Goal: Information Seeking & Learning: Learn about a topic

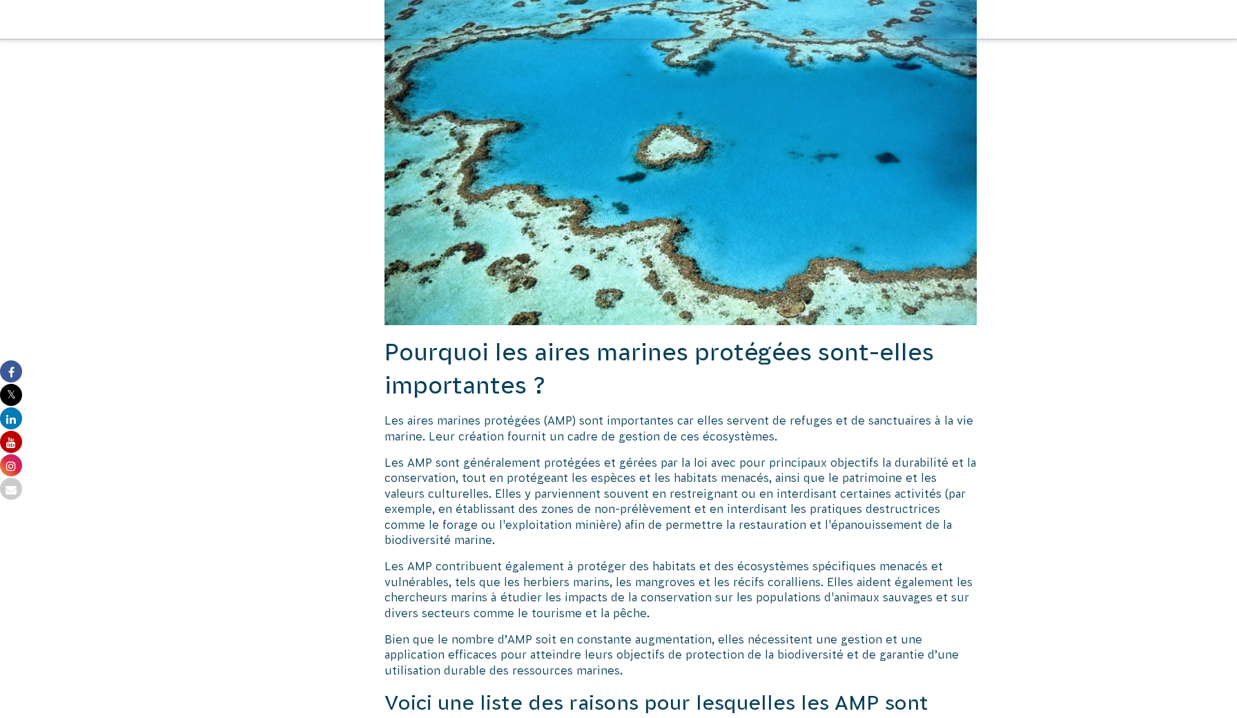
scroll to position [764, 0]
drag, startPoint x: 386, startPoint y: 382, endPoint x: 915, endPoint y: 349, distance: 530.5
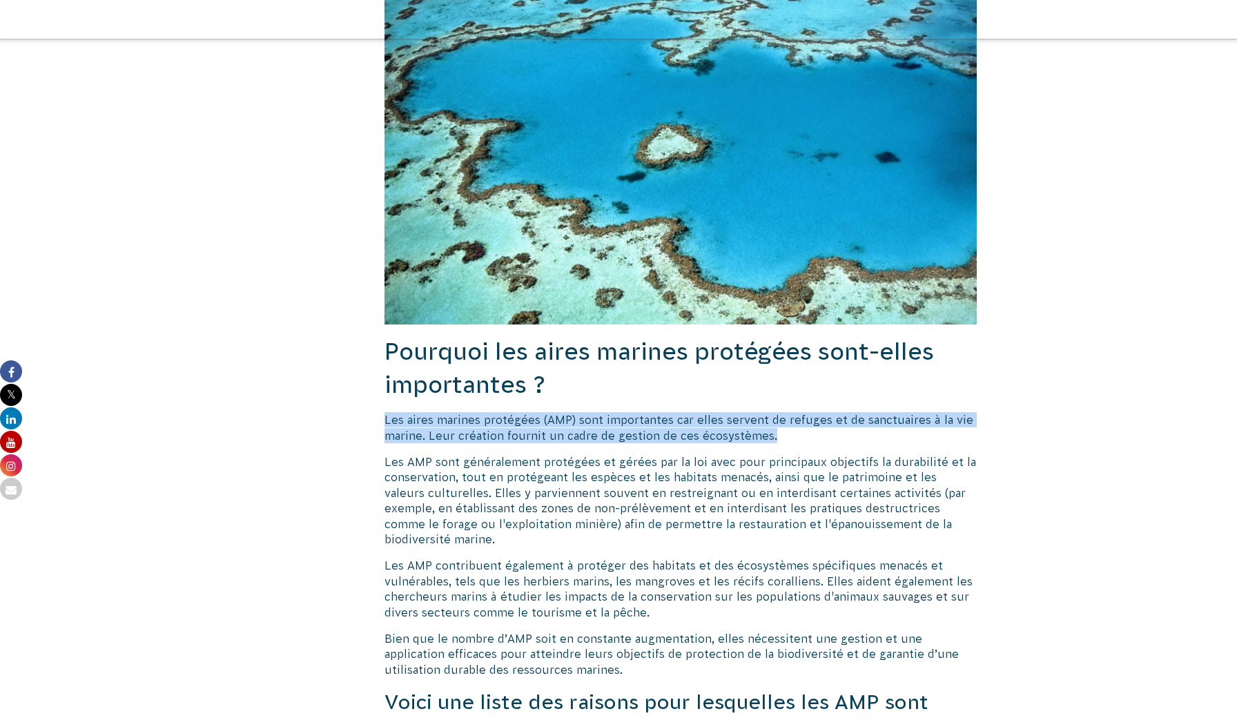
drag, startPoint x: 385, startPoint y: 386, endPoint x: 804, endPoint y: 405, distance: 420.2
click at [804, 412] on p "Les aires marines protégées (AMP) sont importantes car elles servent de refuges…" at bounding box center [681, 427] width 592 height 31
copy font "Les aires marines protégées (AMP) sont importantes car elles servent de refuges…"
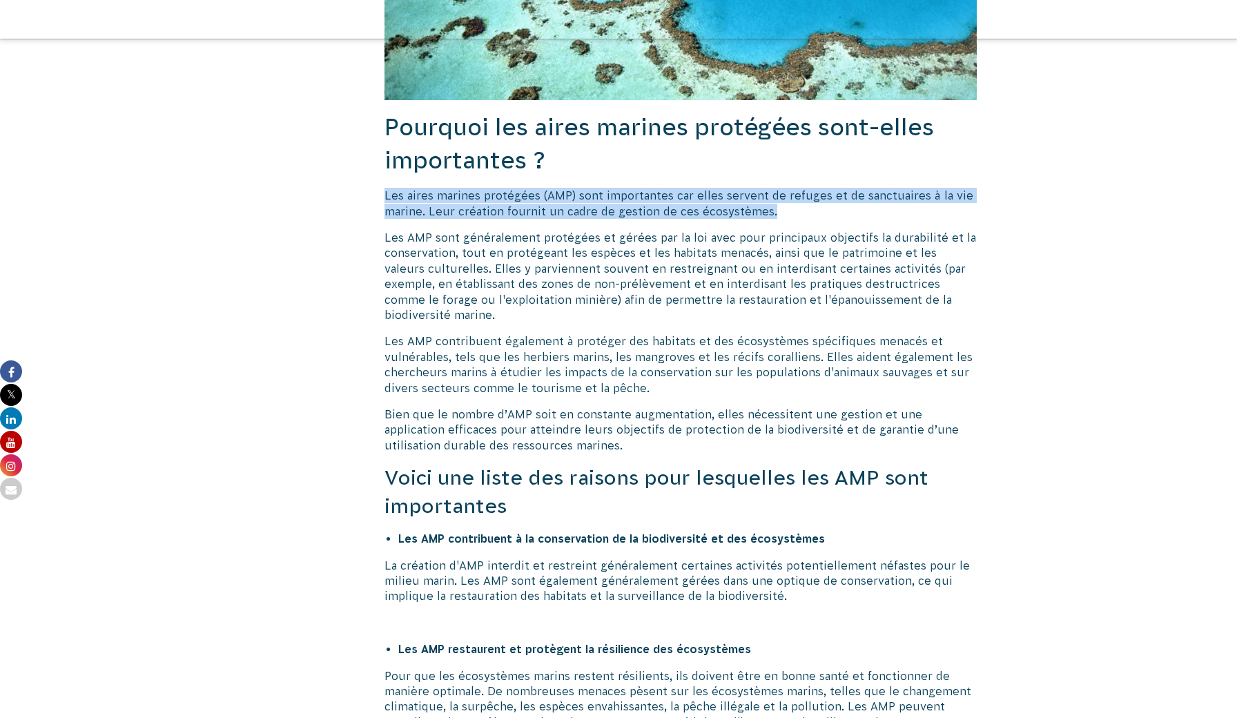
scroll to position [1071, 0]
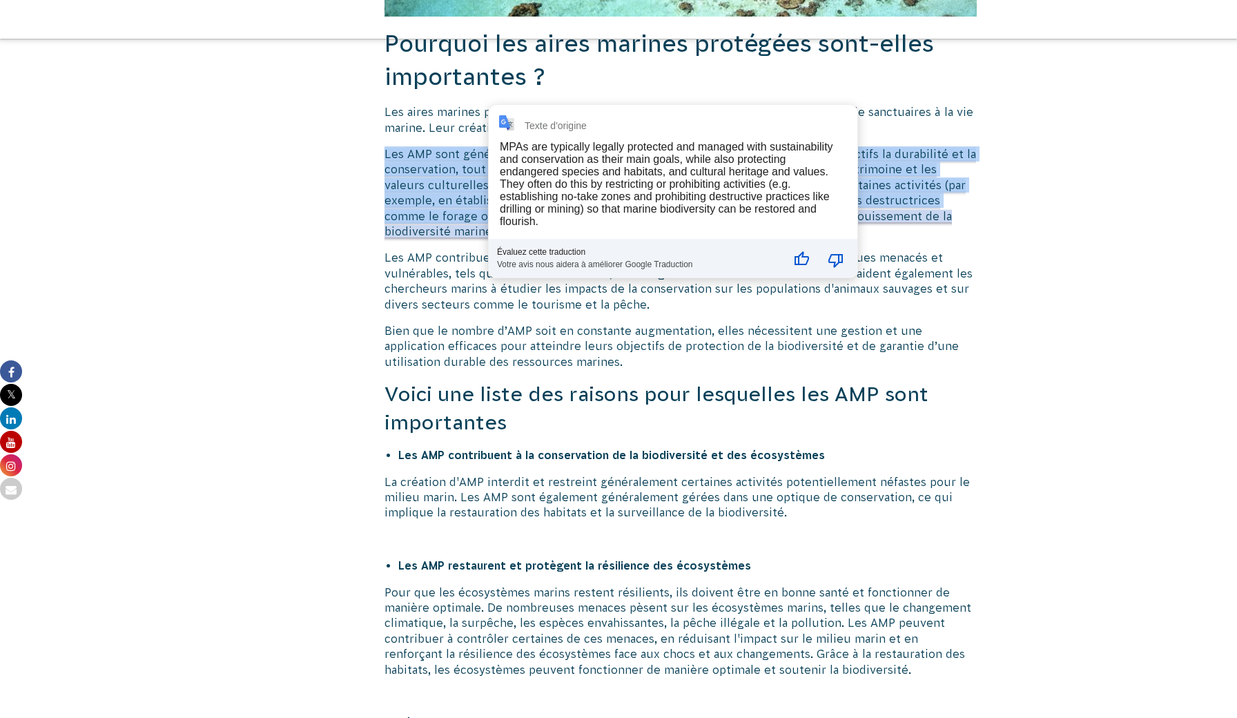
drag, startPoint x: 386, startPoint y: 115, endPoint x: 472, endPoint y: 184, distance: 109.5
click at [472, 184] on font "Les AMP sont généralement protégées et gérées par la loi avec pour principaux o…" at bounding box center [681, 193] width 592 height 90
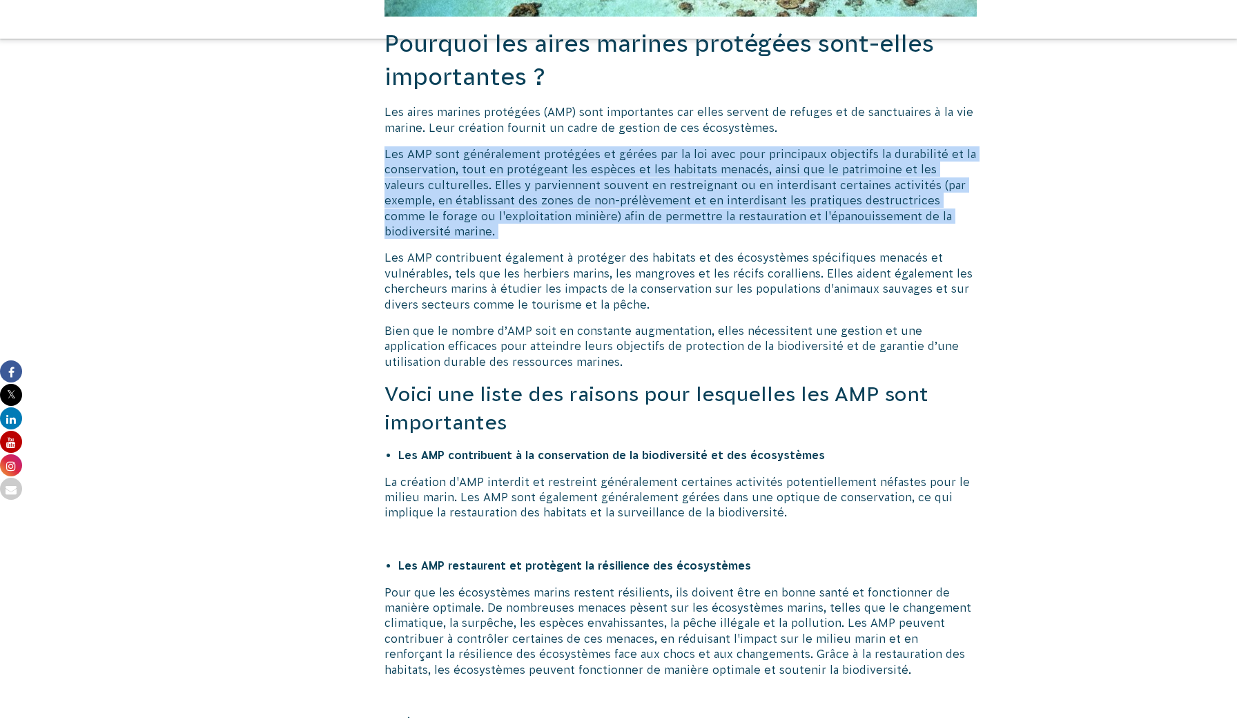
drag, startPoint x: 385, startPoint y: 116, endPoint x: 864, endPoint y: 191, distance: 484.2
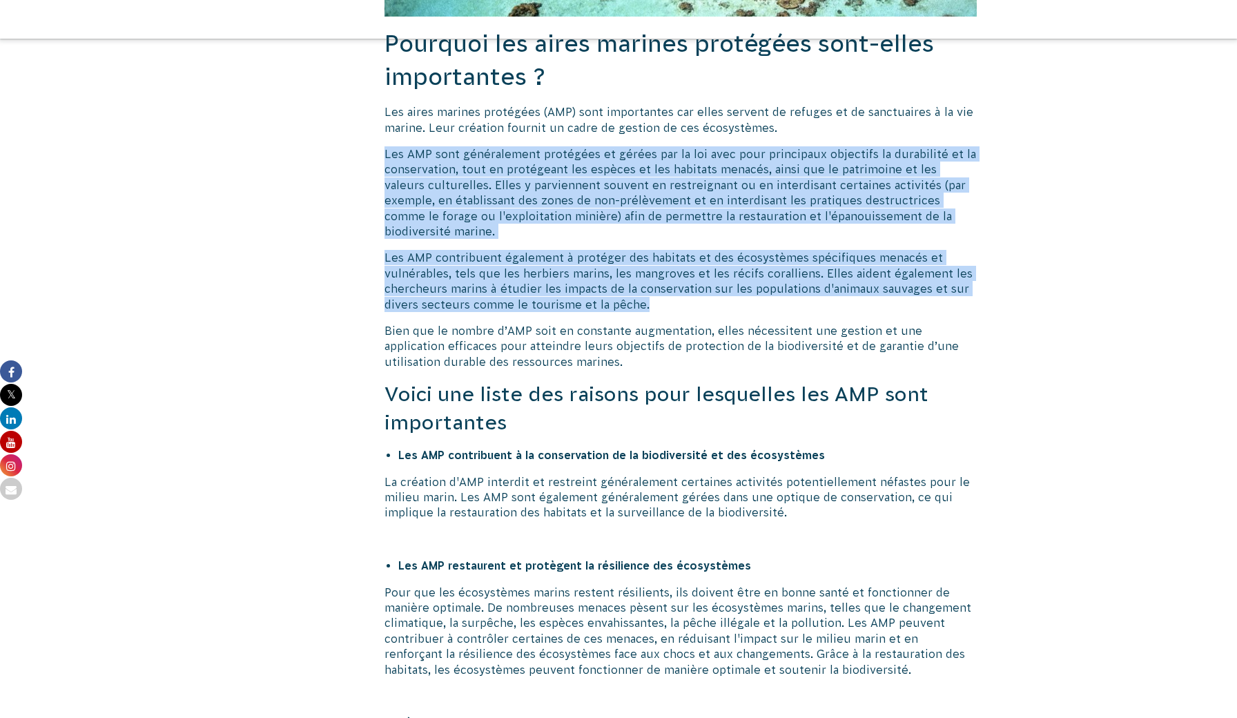
drag, startPoint x: 385, startPoint y: 116, endPoint x: 669, endPoint y: 252, distance: 315.3
copy div "Les AMP sont généralement protégées et gérées par la loi avec pour principaux o…"
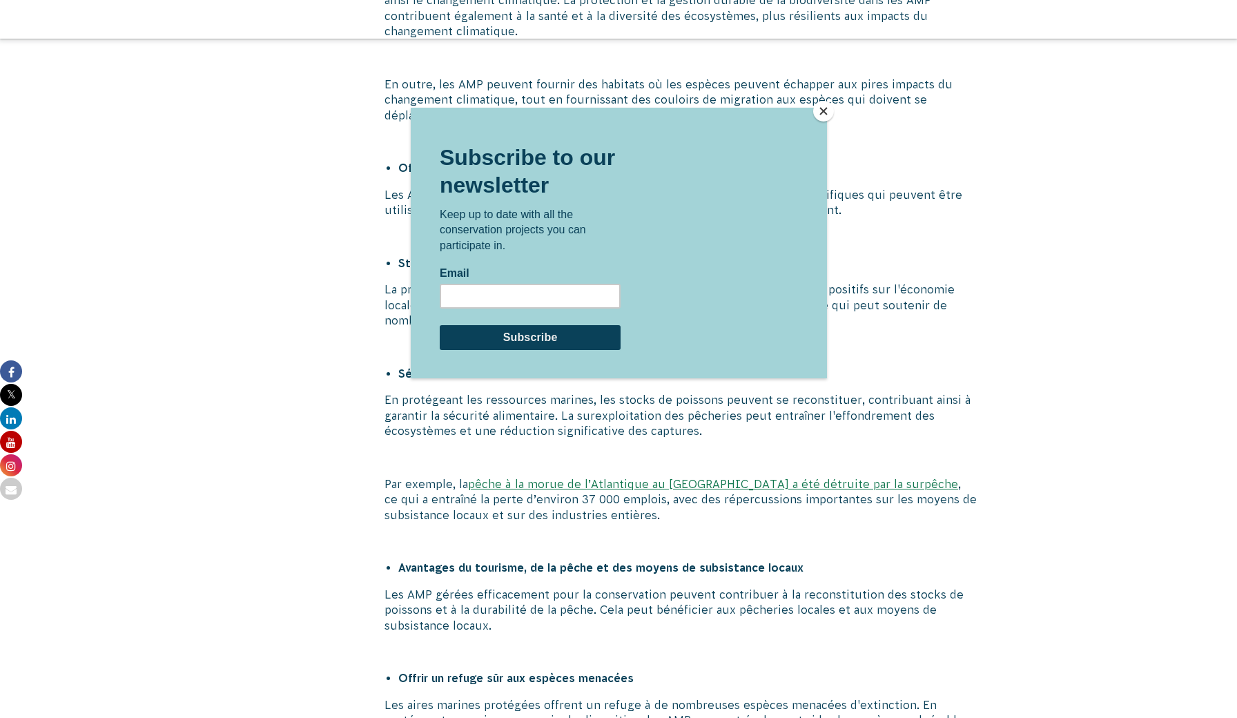
scroll to position [2250, 0]
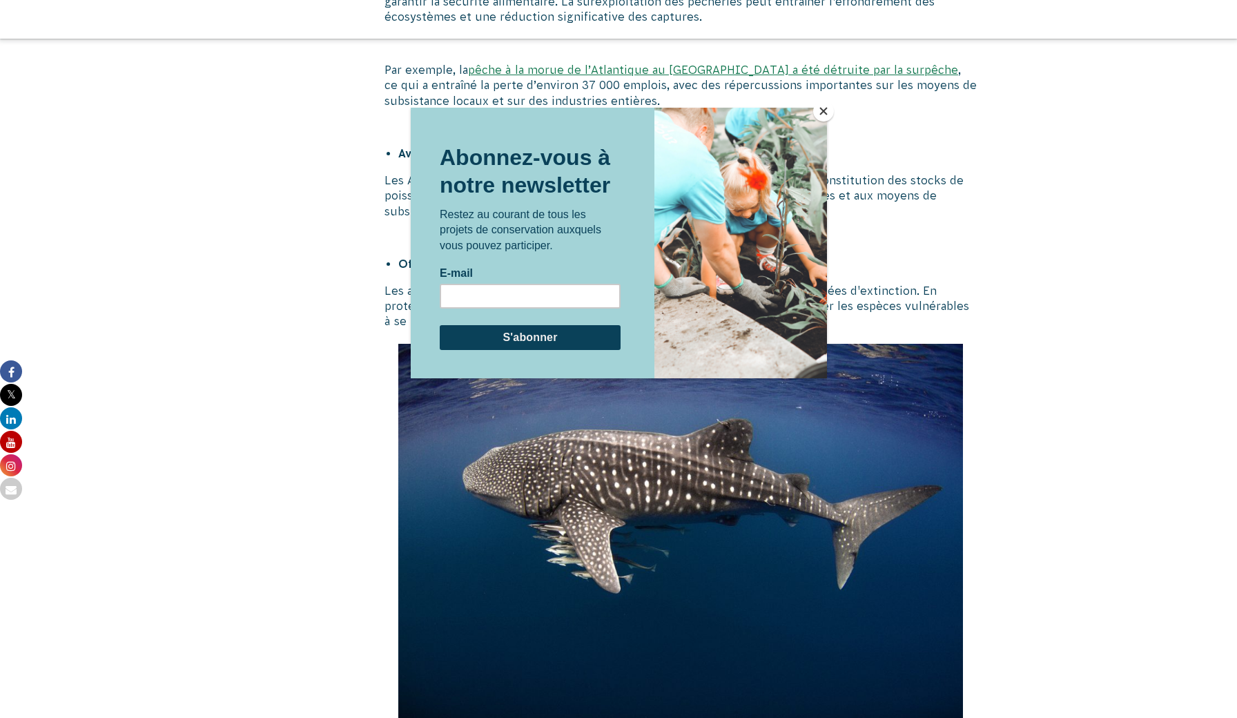
click at [1037, 349] on div at bounding box center [618, 359] width 1237 height 718
click at [822, 110] on button "Fermer" at bounding box center [823, 111] width 21 height 21
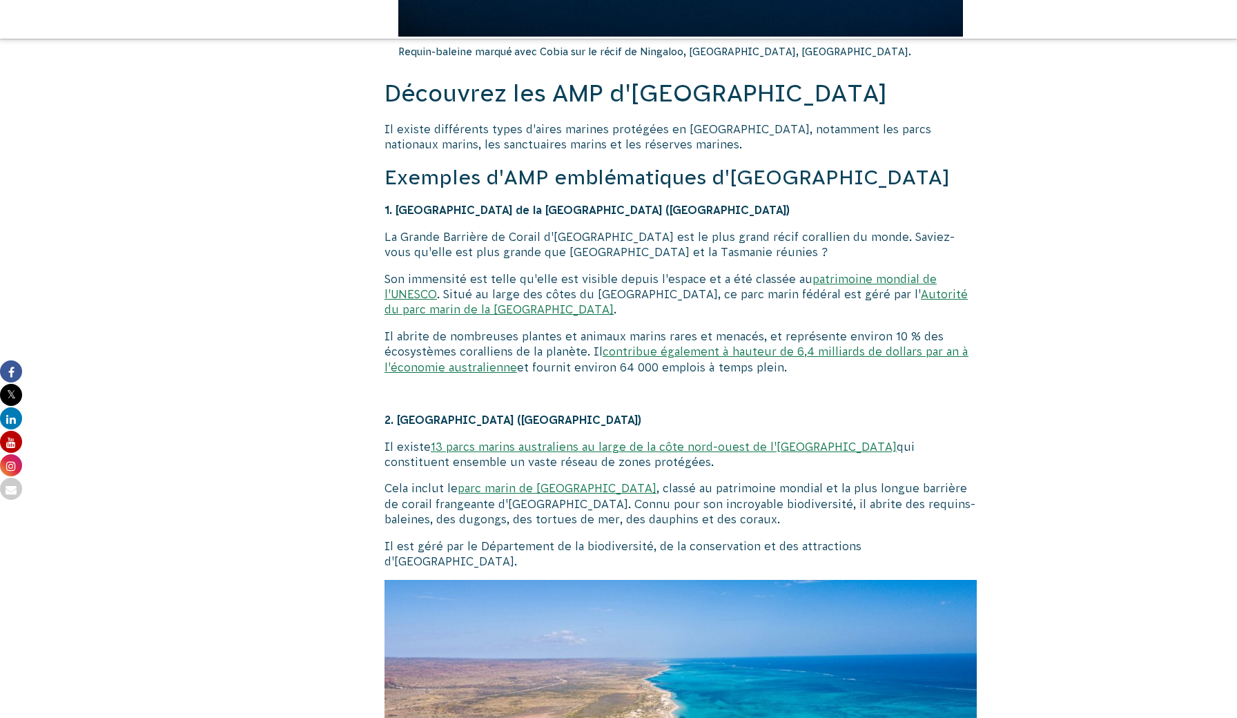
scroll to position [2935, 0]
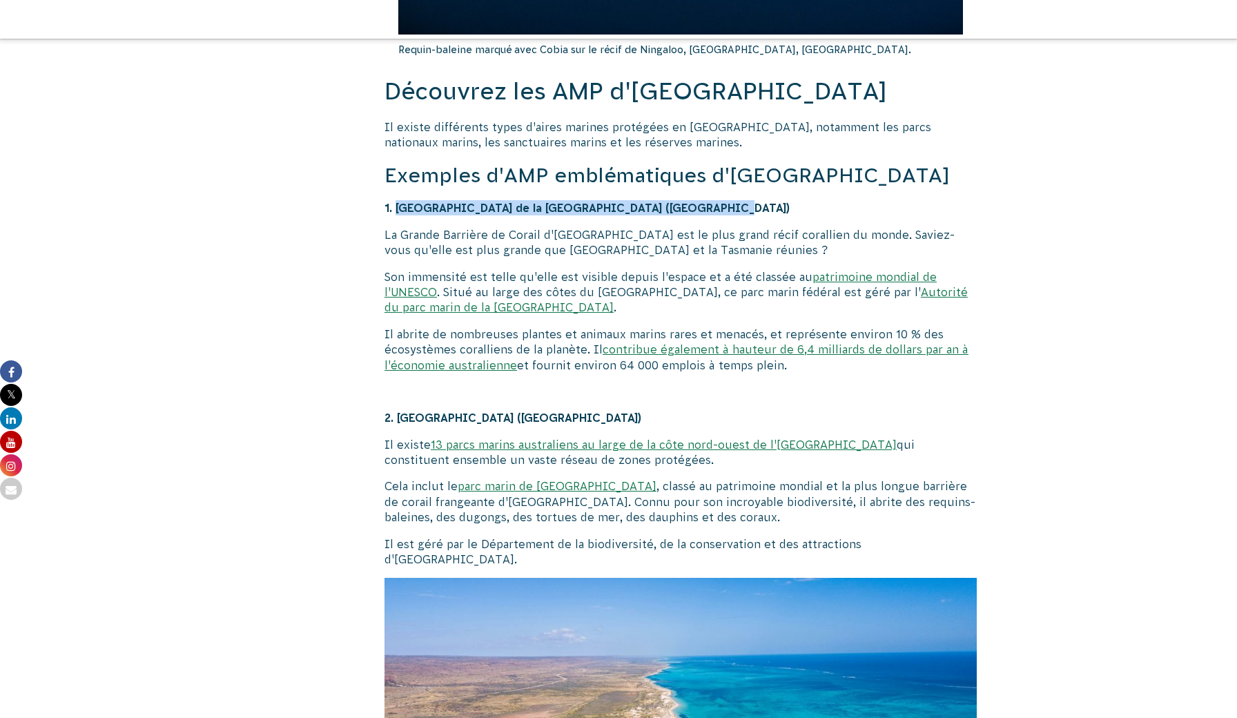
drag, startPoint x: 396, startPoint y: 140, endPoint x: 701, endPoint y: 147, distance: 305.9
click at [701, 200] on p "1. [GEOGRAPHIC_DATA] de la [GEOGRAPHIC_DATA] ([GEOGRAPHIC_DATA])" at bounding box center [681, 207] width 592 height 15
copy font "Parc marin de la [GEOGRAPHIC_DATA] ([GEOGRAPHIC_DATA])"
